Goal: Information Seeking & Learning: Learn about a topic

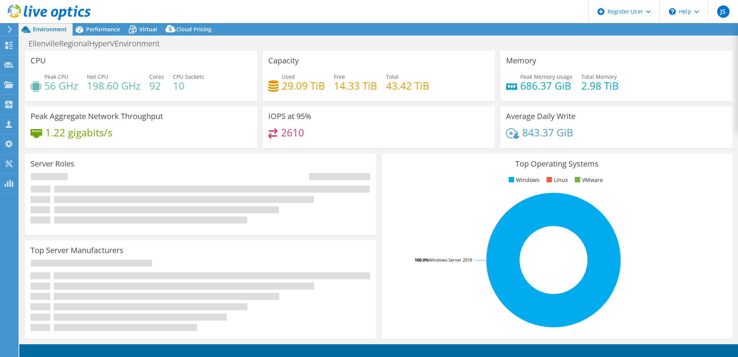
select select "USEast"
select select "USD"
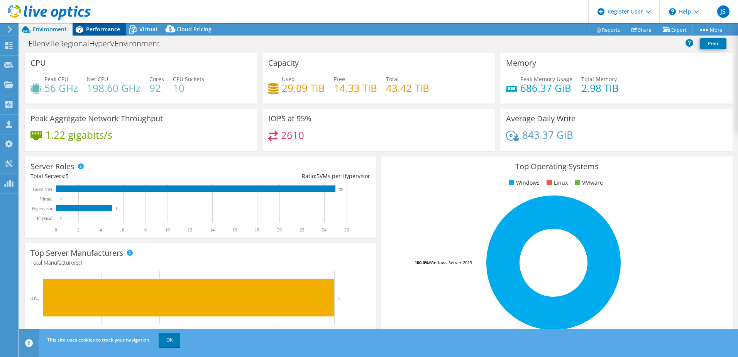
click at [98, 32] on span "Performance" at bounding box center [103, 28] width 34 height 7
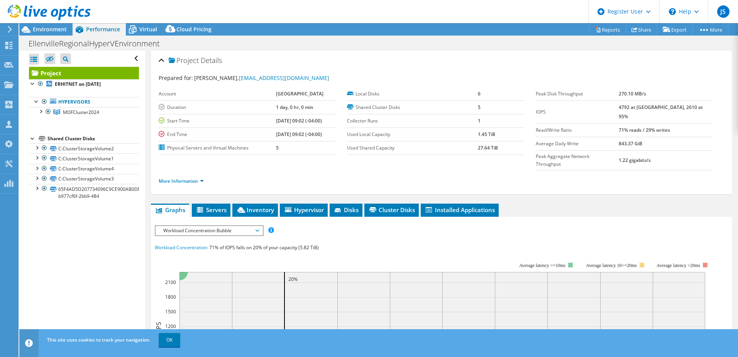
click at [41, 22] on div at bounding box center [45, 13] width 91 height 26
click at [41, 29] on span "Environment" at bounding box center [50, 28] width 34 height 7
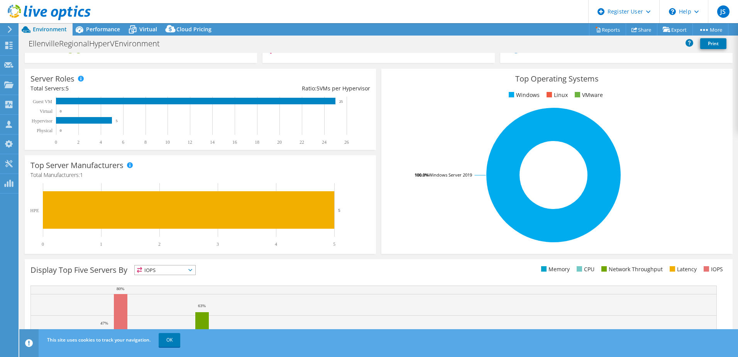
scroll to position [116, 0]
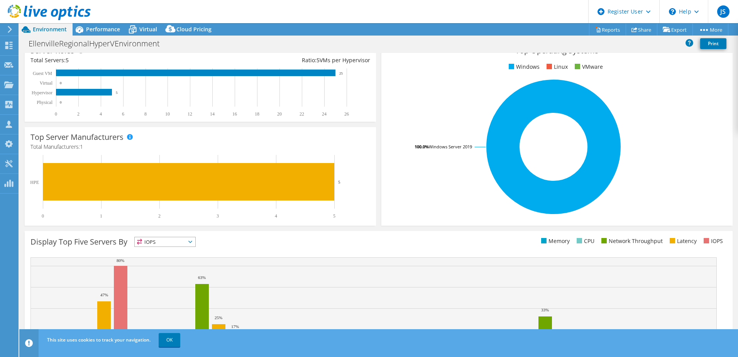
click at [180, 245] on span "IOPS" at bounding box center [165, 241] width 61 height 9
click at [180, 260] on li "Memory" at bounding box center [165, 262] width 61 height 11
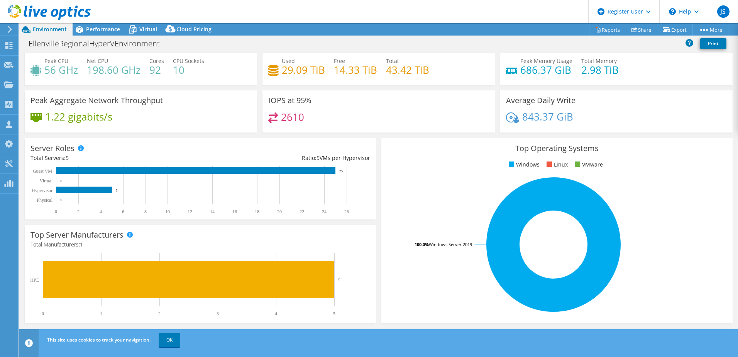
scroll to position [0, 0]
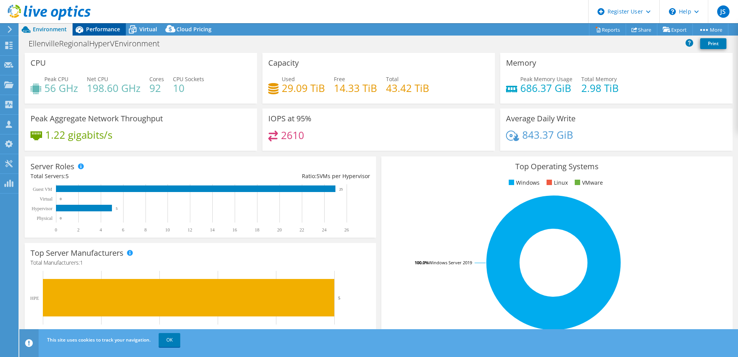
click at [108, 29] on span "Performance" at bounding box center [103, 28] width 34 height 7
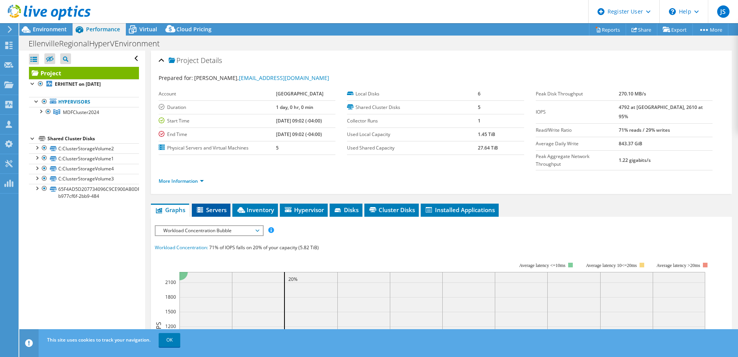
click at [216, 203] on li "Servers" at bounding box center [211, 209] width 39 height 13
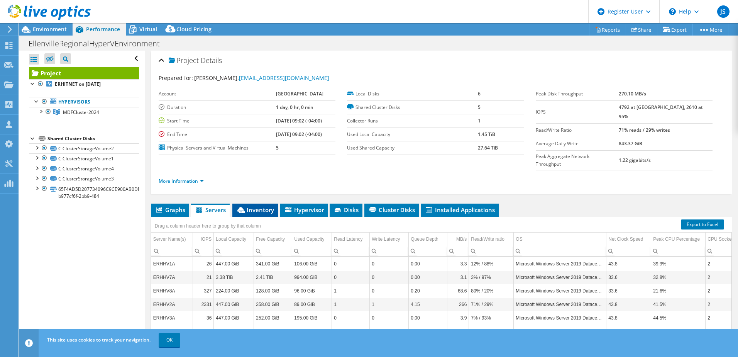
click at [274, 206] on span "Inventory" at bounding box center [255, 210] width 38 height 8
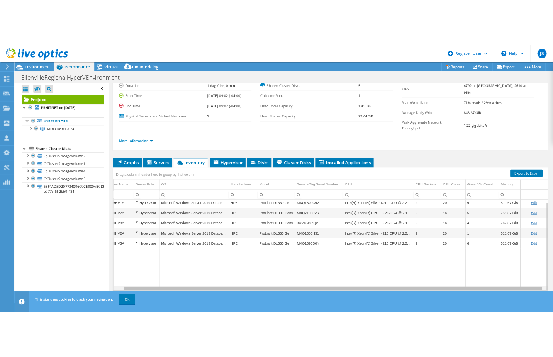
scroll to position [0, 12]
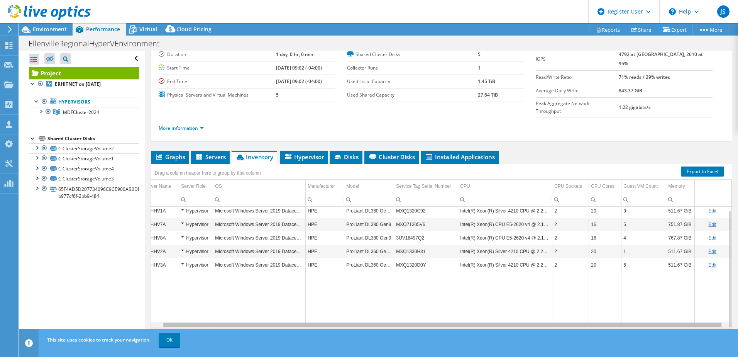
drag, startPoint x: 631, startPoint y: 310, endPoint x: 663, endPoint y: 304, distance: 32.2
click at [663, 304] on body "JS Dell User [PERSON_NAME] [PERSON_NAME][EMAIL_ADDRESS][PERSON_NAME][DOMAIN_NAM…" at bounding box center [369, 178] width 738 height 357
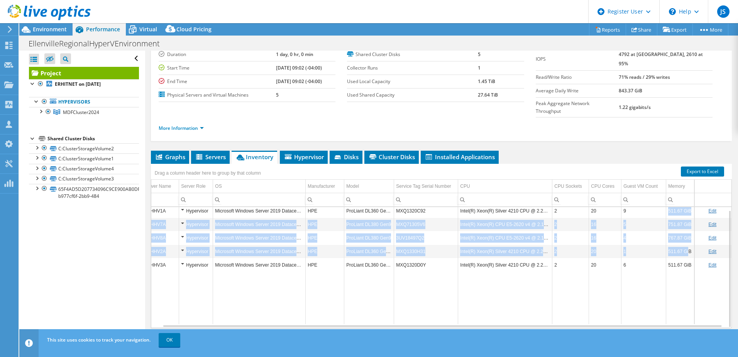
drag, startPoint x: 665, startPoint y: 194, endPoint x: 686, endPoint y: 239, distance: 50.1
click at [686, 239] on tbody "ERHHV1A Hypervisor Microsoft Windows Server 2019 Datacenter HPE ProLiant DL360 …" at bounding box center [437, 264] width 590 height 120
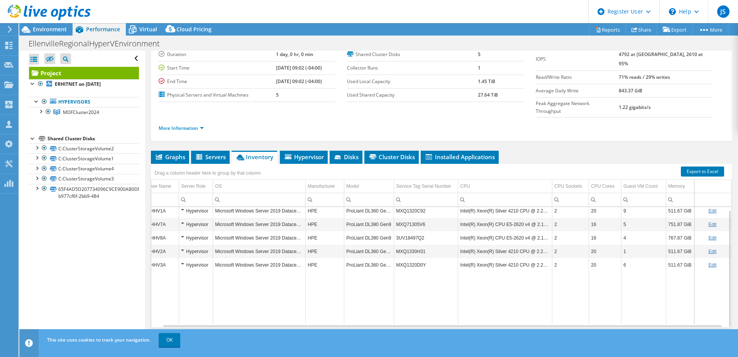
drag, startPoint x: 686, startPoint y: 239, endPoint x: 674, endPoint y: 266, distance: 28.9
click at [674, 271] on td "Data grid" at bounding box center [680, 297] width 28 height 53
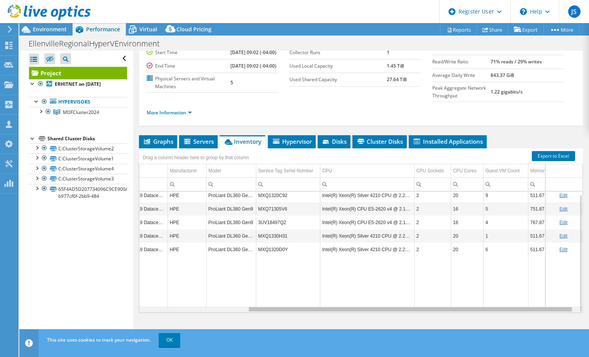
scroll to position [0, 0]
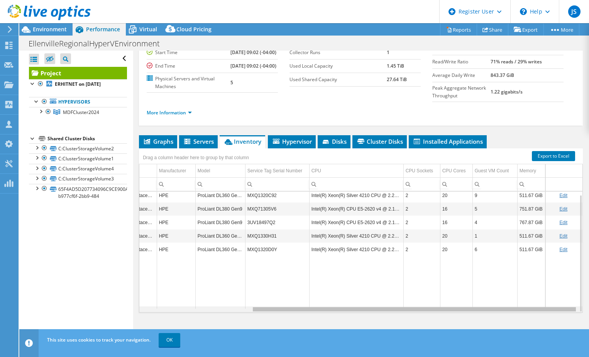
drag, startPoint x: 375, startPoint y: 308, endPoint x: 491, endPoint y: 305, distance: 116.6
click at [491, 305] on body "JS Dell User [PERSON_NAME] [PERSON_NAME][EMAIL_ADDRESS][PERSON_NAME][DOMAIN_NAM…" at bounding box center [294, 178] width 589 height 357
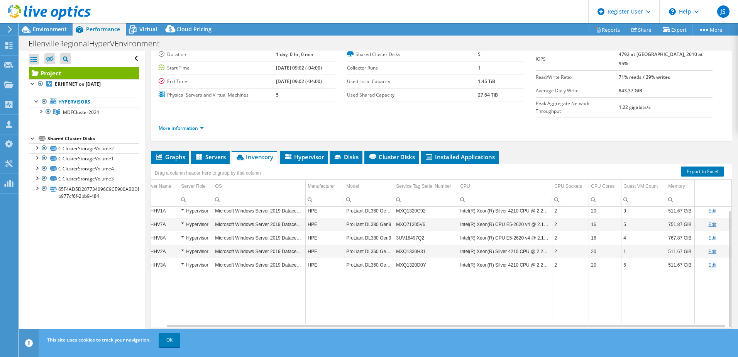
scroll to position [3, 15]
drag, startPoint x: 453, startPoint y: 224, endPoint x: 543, endPoint y: 223, distance: 90.4
click at [543, 231] on td "Intel(R) Xeon(R) CPU E5-2620 v4 @ 2.10GHz" at bounding box center [505, 238] width 94 height 14
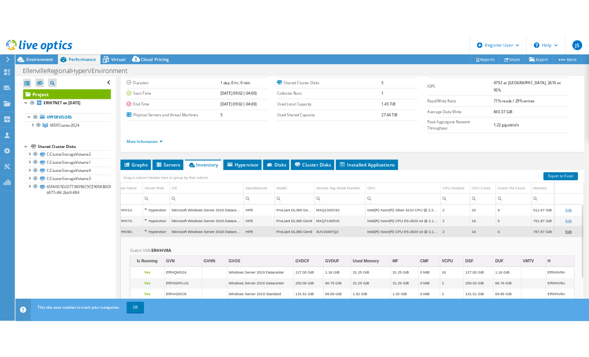
scroll to position [53, 0]
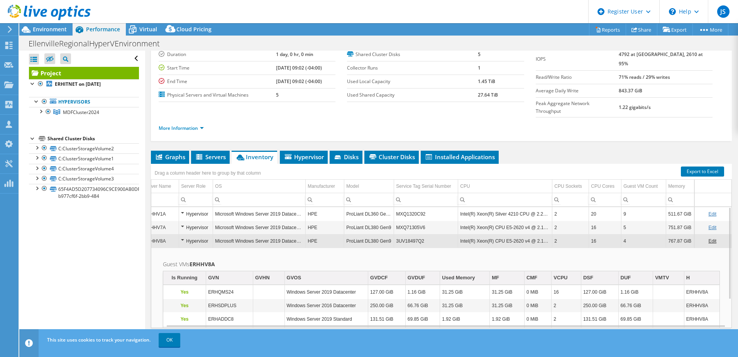
drag, startPoint x: 488, startPoint y: 227, endPoint x: 477, endPoint y: 227, distance: 10.4
click at [477, 234] on td "Intel(R) Xeon(R) CPU E5-2620 v4 @ 2.10GHz" at bounding box center [505, 241] width 94 height 14
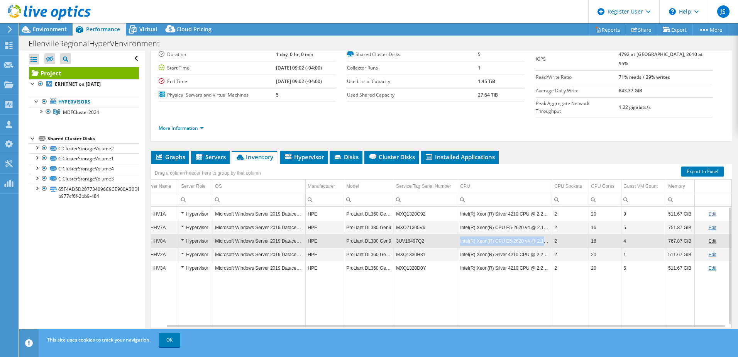
drag, startPoint x: 454, startPoint y: 225, endPoint x: 544, endPoint y: 228, distance: 90.8
click at [544, 234] on td "Intel(R) Xeon(R) CPU E5-2620 v4 @ 2.10GHz" at bounding box center [505, 241] width 94 height 14
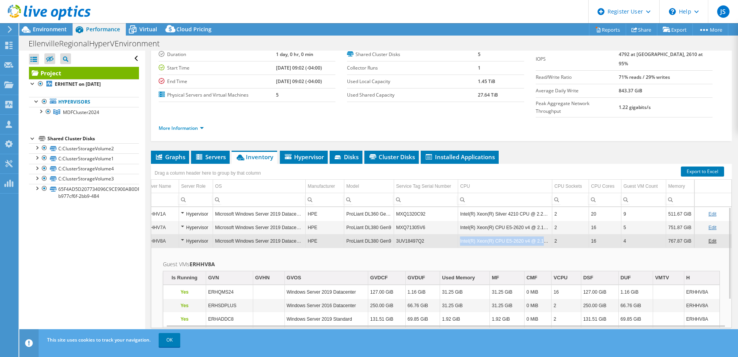
drag, startPoint x: 544, startPoint y: 227, endPoint x: 454, endPoint y: 225, distance: 90.4
click at [458, 234] on td "Intel(R) Xeon(R) CPU E5-2620 v4 @ 2.10GHz" at bounding box center [505, 241] width 94 height 14
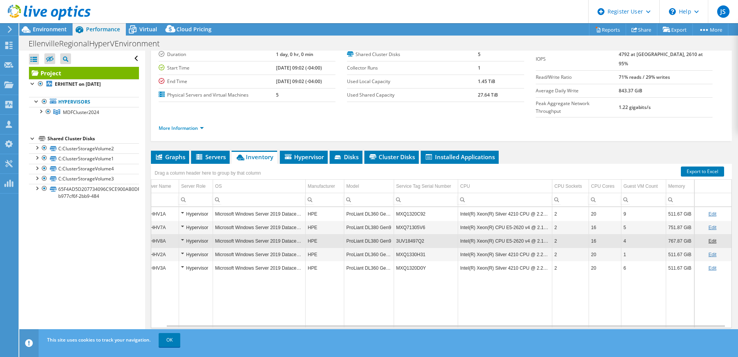
drag, startPoint x: 472, startPoint y: 226, endPoint x: 468, endPoint y: 227, distance: 4.2
click at [468, 234] on td "Intel(R) Xeon(R) CPU E5-2620 v4 @ 2.10GHz" at bounding box center [505, 241] width 94 height 14
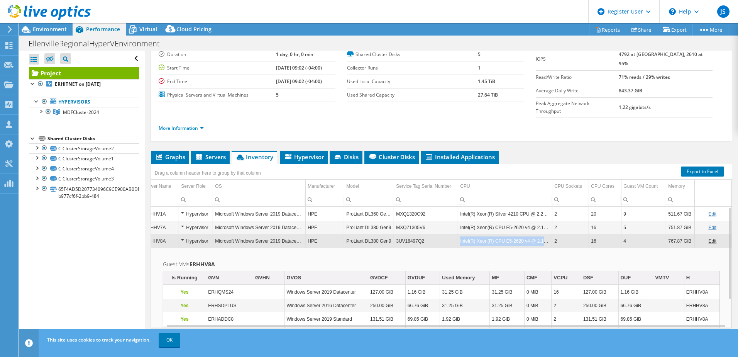
copy td "Intel(R) Xeon(R) CPU E5-2620 v4 @ 2.10GHz"
drag, startPoint x: 454, startPoint y: 227, endPoint x: 545, endPoint y: 225, distance: 91.1
click at [545, 234] on td "Intel(R) Xeon(R) CPU E5-2620 v4 @ 2.10GHz" at bounding box center [505, 241] width 94 height 14
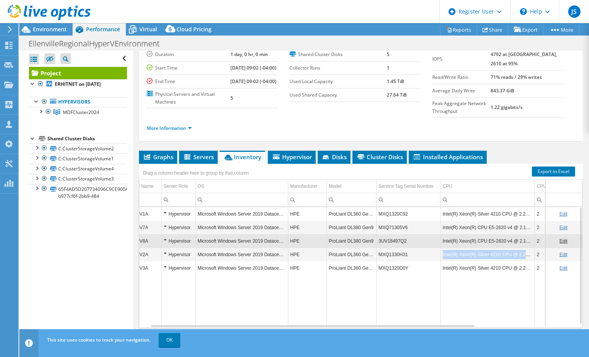
copy td "Intel(R) Xeon(R) Silver 4210 CPU @ 2.20GHz"
drag, startPoint x: 442, startPoint y: 276, endPoint x: 533, endPoint y: 274, distance: 90.7
click at [533, 261] on td "Intel(R) Xeon(R) Silver 4210 CPU @ 2.20GHz" at bounding box center [488, 254] width 94 height 14
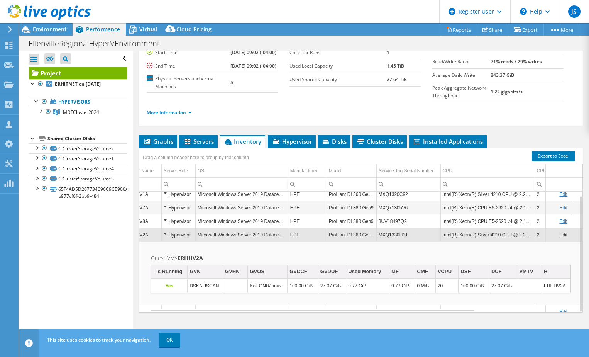
scroll to position [87, 0]
click at [167, 236] on div "Hypervisor" at bounding box center [179, 234] width 30 height 9
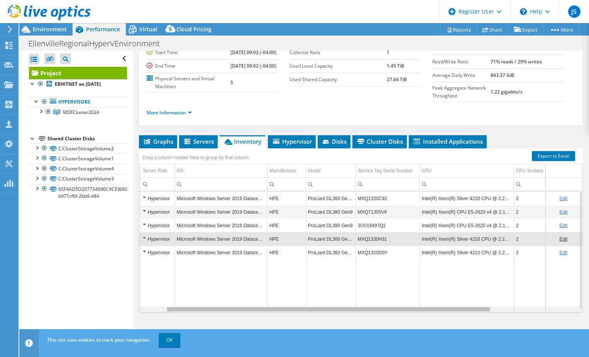
scroll to position [0, 36]
drag, startPoint x: 462, startPoint y: 309, endPoint x: 482, endPoint y: 309, distance: 20.5
click at [482, 309] on body "JS Dell User [PERSON_NAME] [PERSON_NAME][EMAIL_ADDRESS][PERSON_NAME][DOMAIN_NAM…" at bounding box center [294, 178] width 589 height 357
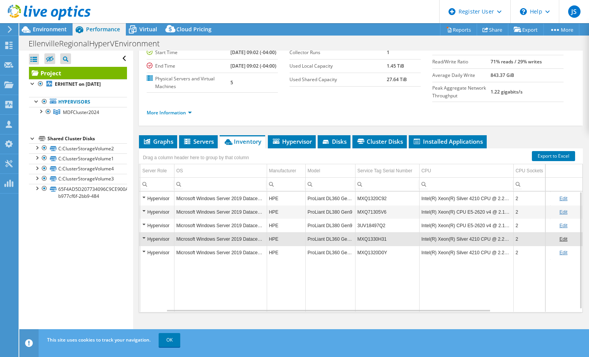
click at [469, 312] on div "Graphs Servers Inventory Hypervisor Disks Cluster Disks Installed Applications …" at bounding box center [361, 231] width 444 height 193
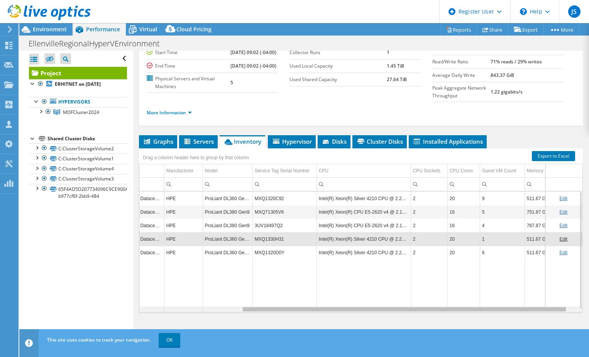
scroll to position [0, 149]
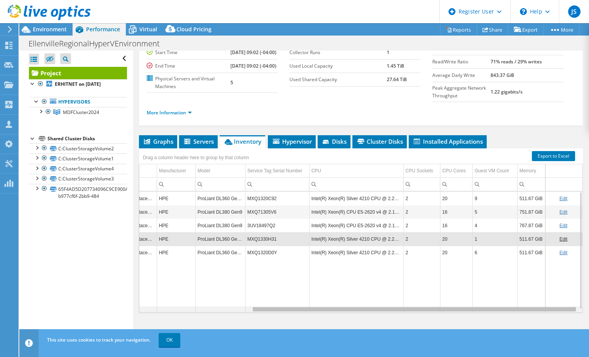
drag, startPoint x: 469, startPoint y: 310, endPoint x: 573, endPoint y: 310, distance: 103.1
click at [573, 310] on body "JS Dell User [PERSON_NAME] [PERSON_NAME][EMAIL_ADDRESS][PERSON_NAME][DOMAIN_NAM…" at bounding box center [294, 178] width 589 height 357
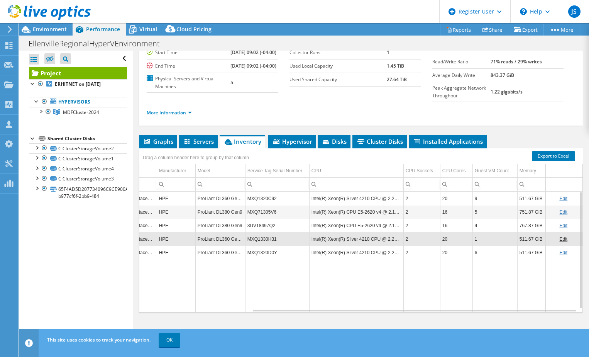
click at [44, 24] on div at bounding box center [45, 13] width 91 height 26
click at [46, 25] on div at bounding box center [45, 13] width 91 height 26
click at [49, 27] on span "Environment" at bounding box center [50, 28] width 34 height 7
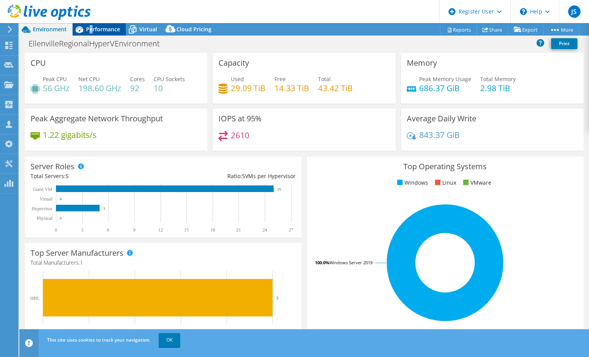
click at [92, 33] on div "Performance" at bounding box center [99, 29] width 53 height 12
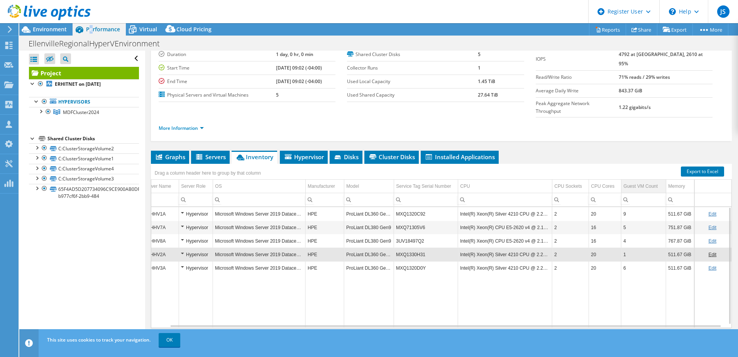
scroll to position [0, 16]
